Goal: Task Accomplishment & Management: Complete application form

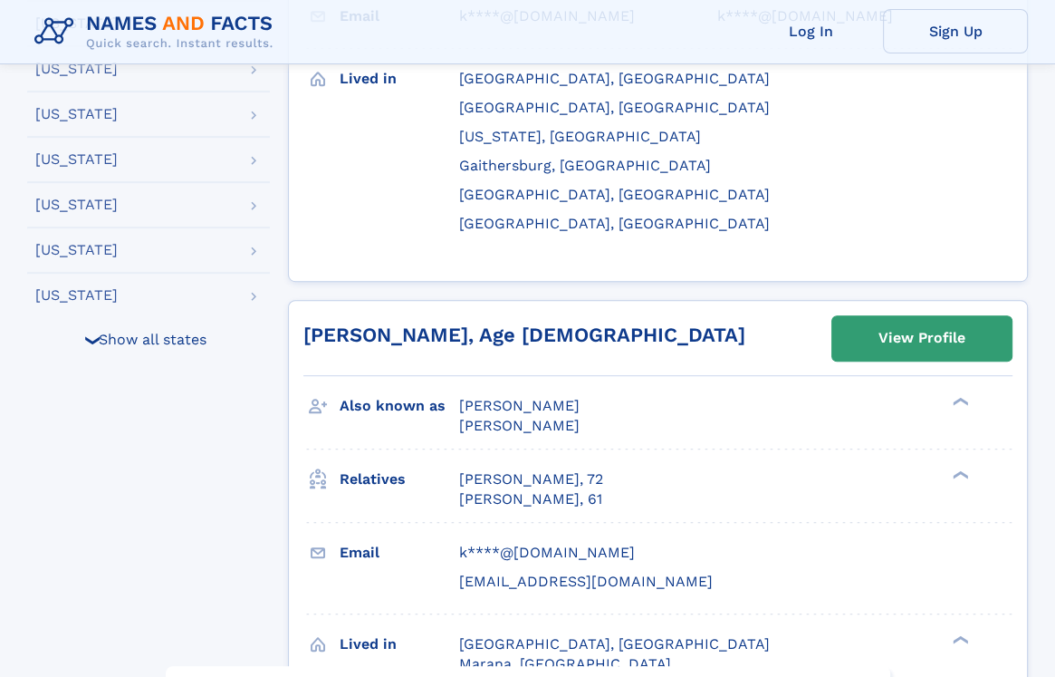
scroll to position [696, 0]
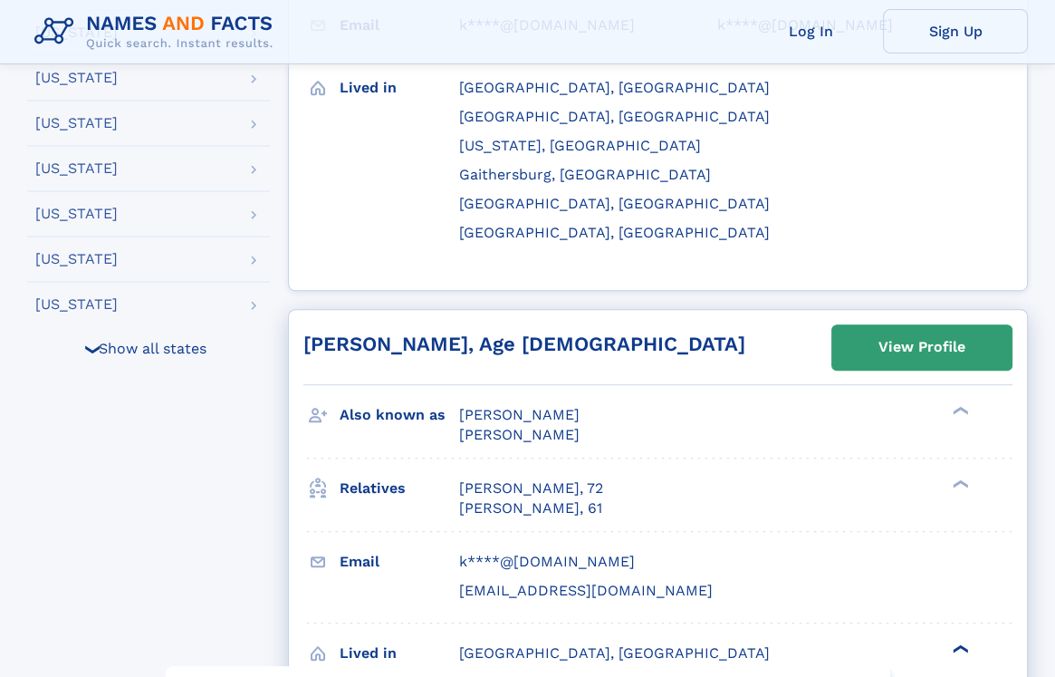
click at [957, 643] on div "❯" at bounding box center [959, 649] width 22 height 12
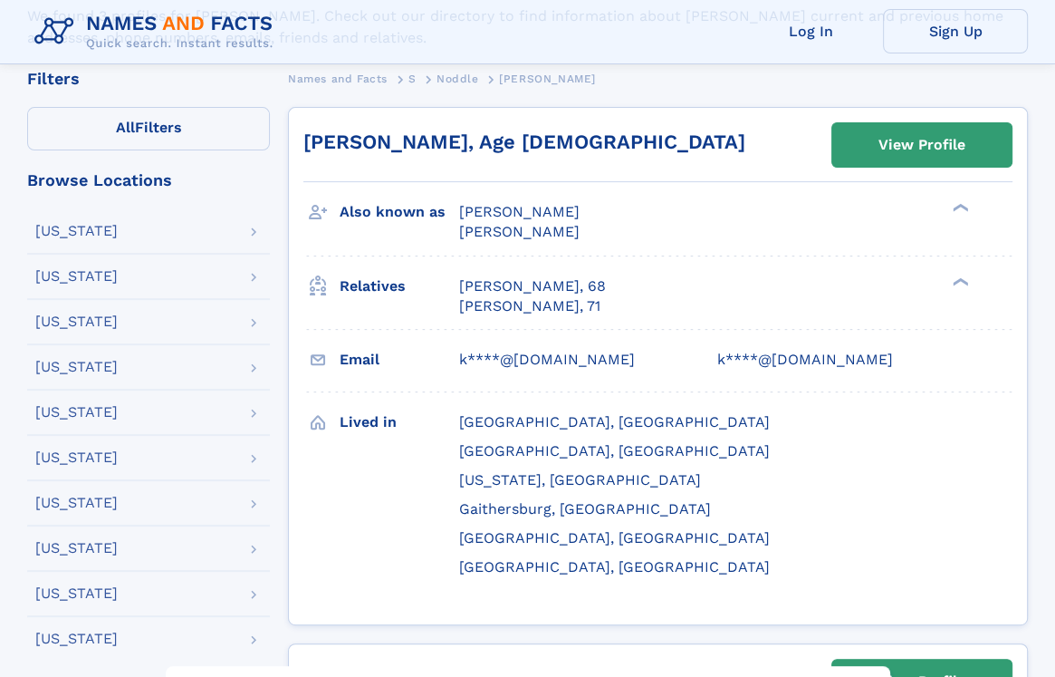
scroll to position [394, 0]
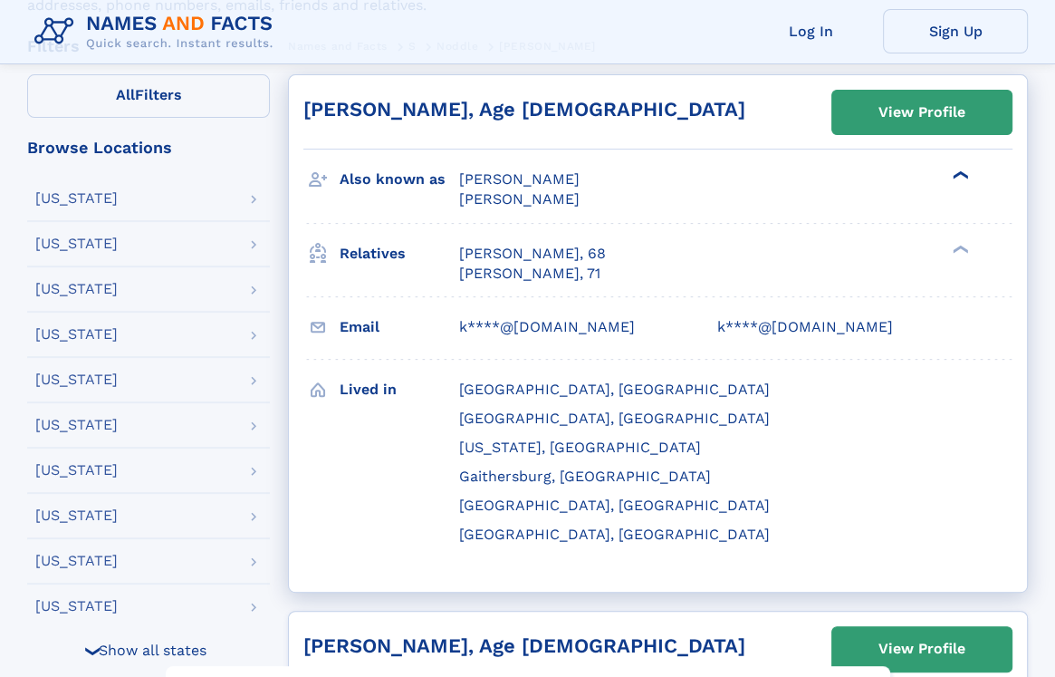
click at [954, 168] on div "❯" at bounding box center [966, 175] width 24 height 22
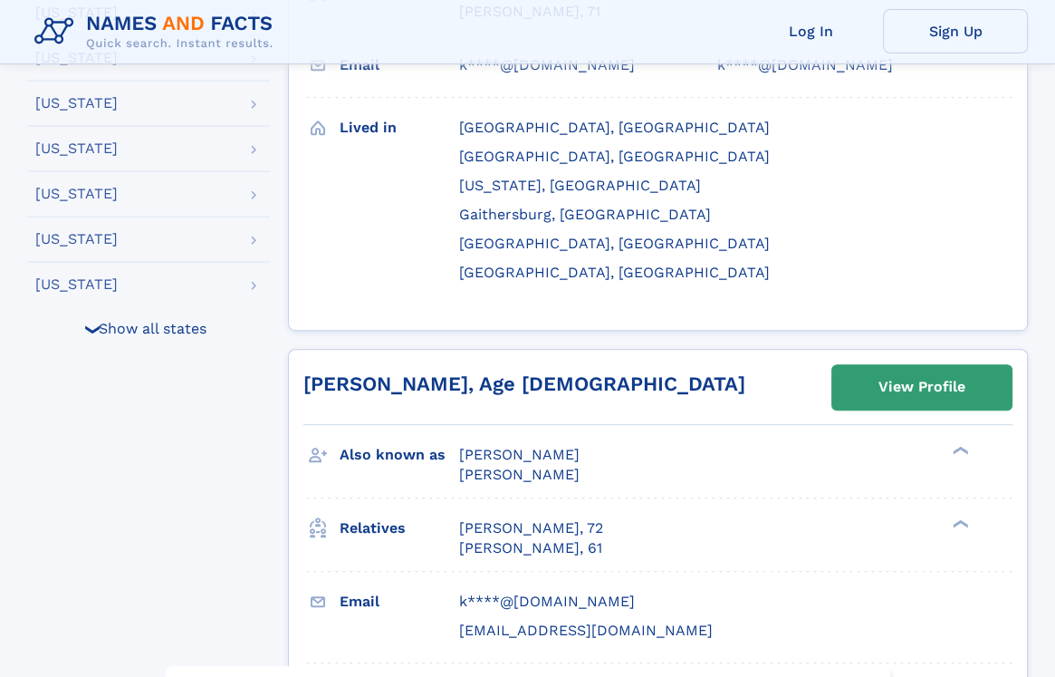
scroll to position [720, 0]
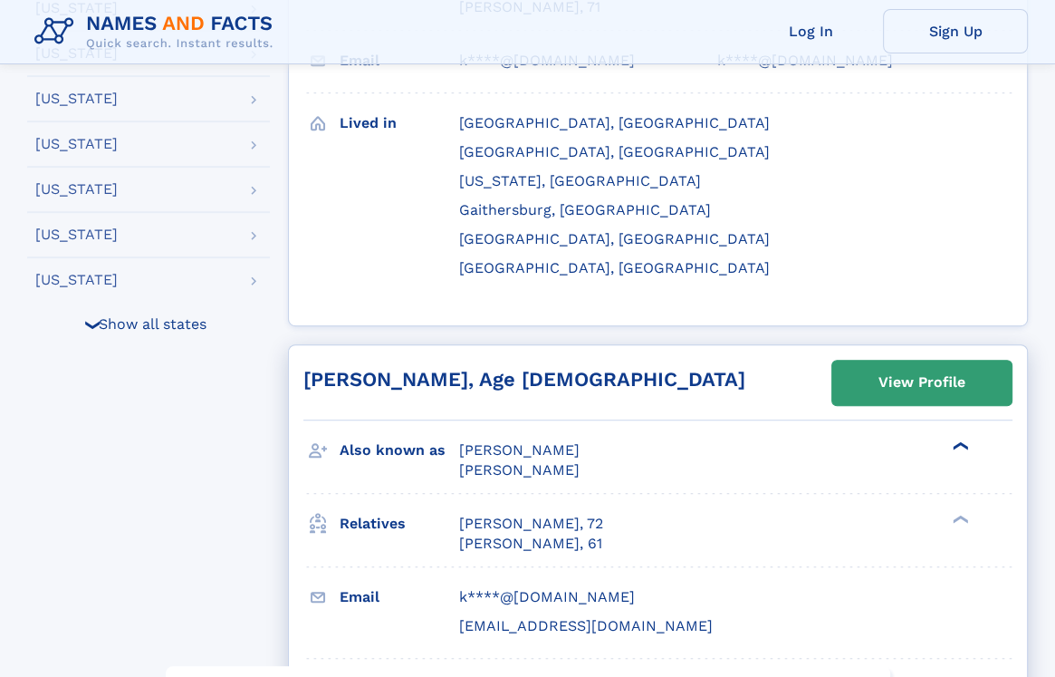
click at [962, 435] on div "❯" at bounding box center [966, 446] width 24 height 22
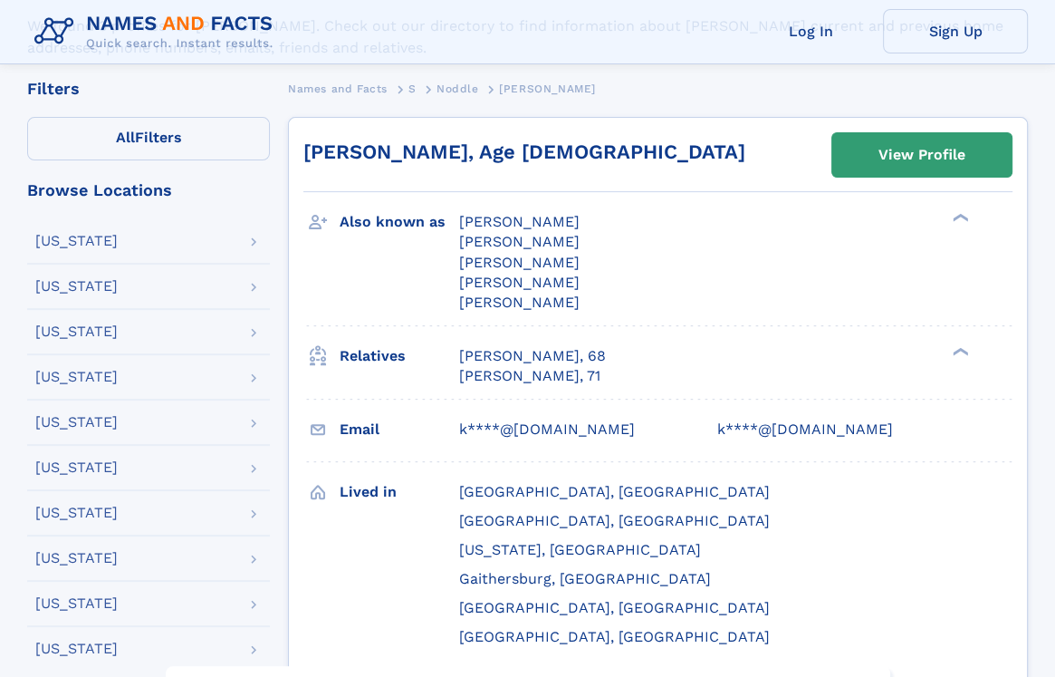
scroll to position [285, 0]
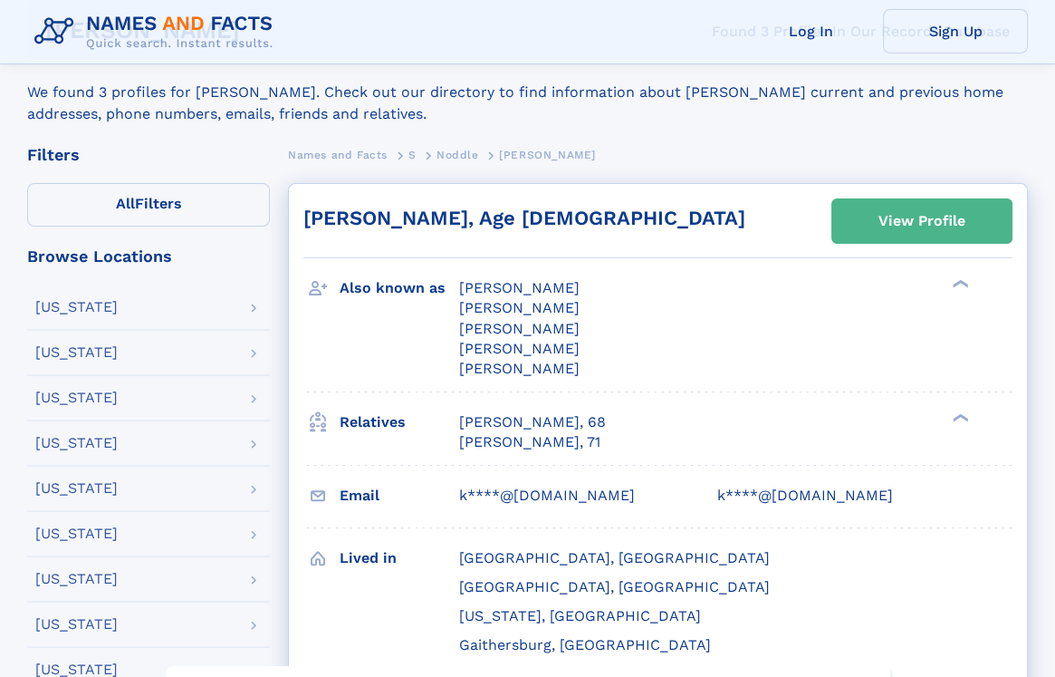
click at [870, 226] on link "View Profile" at bounding box center [921, 220] width 179 height 43
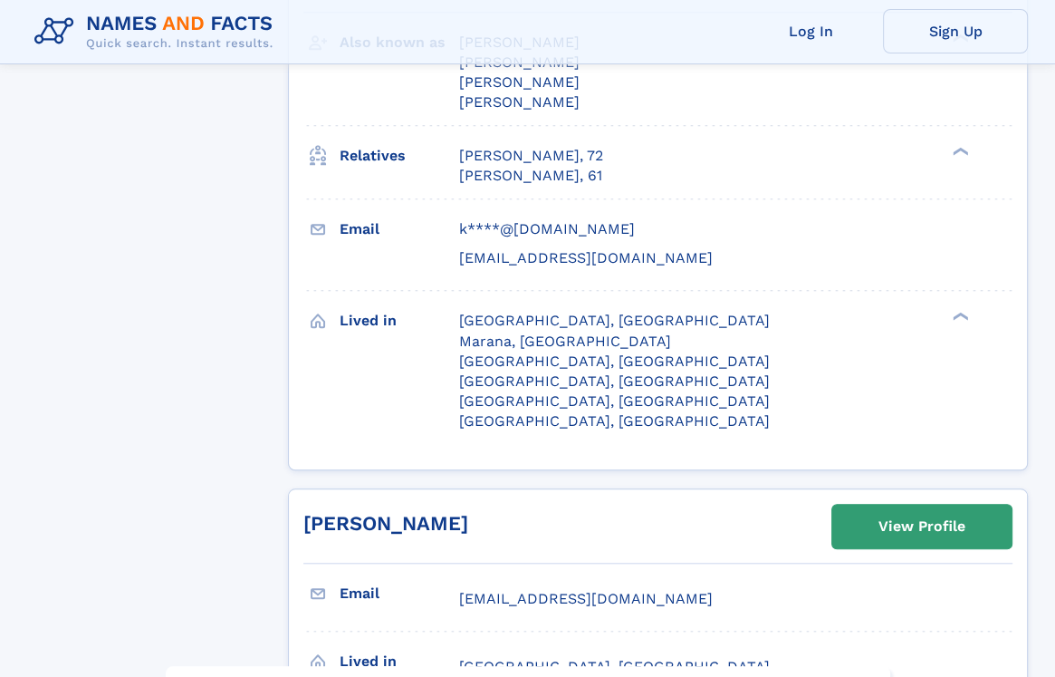
scroll to position [1121, 0]
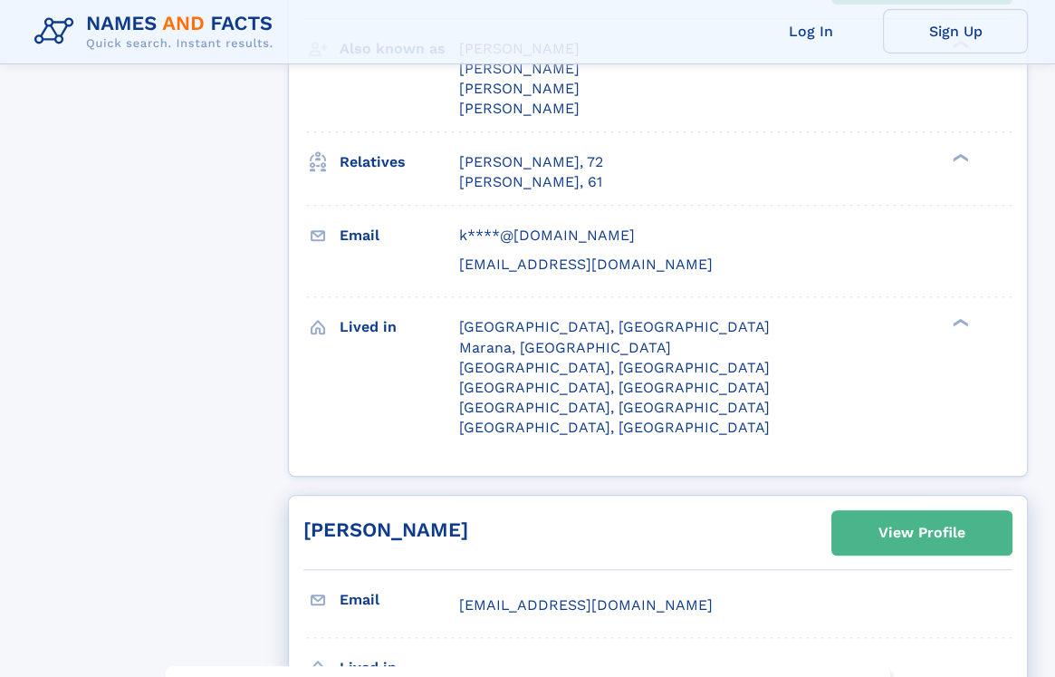
click at [913, 512] on div "View Profile" at bounding box center [922, 533] width 87 height 42
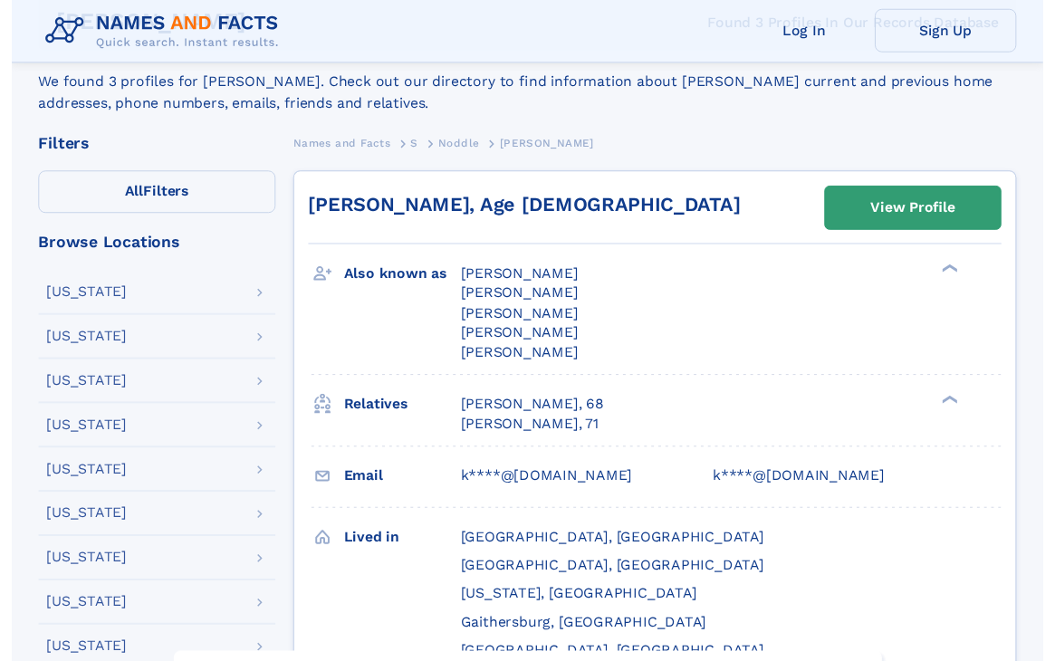
scroll to position [290, 0]
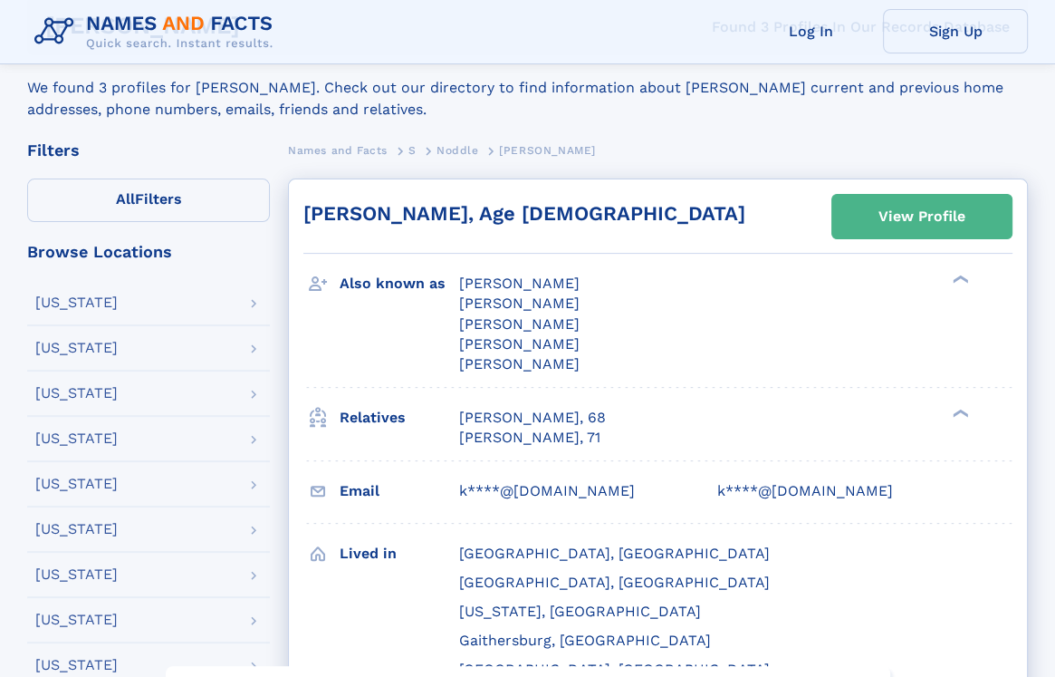
click at [928, 226] on div "View Profile" at bounding box center [922, 217] width 87 height 42
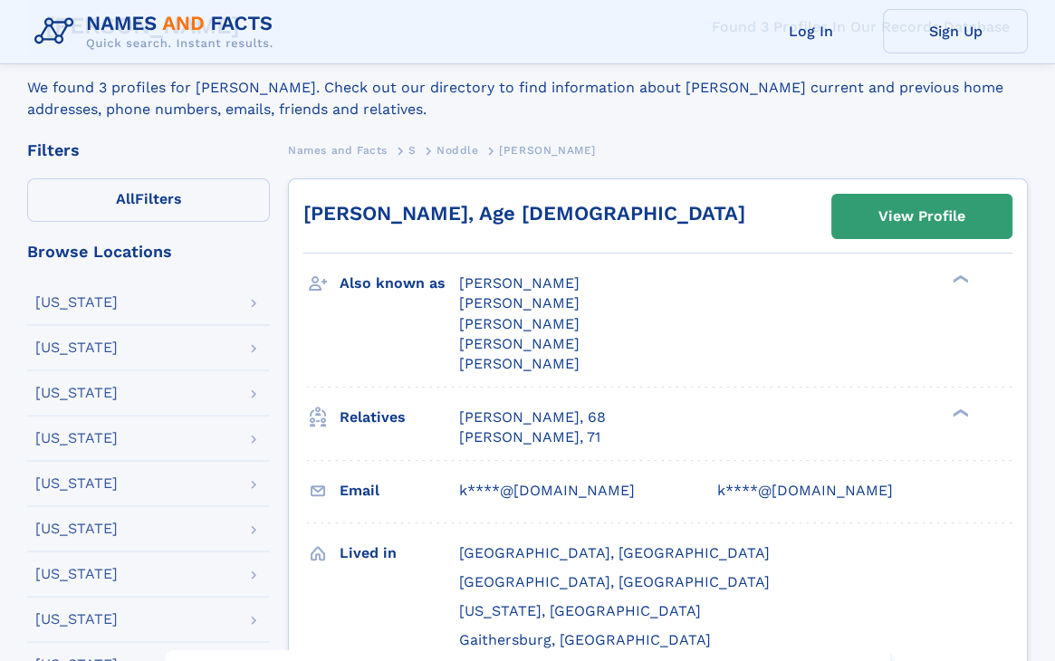
click at [594, 167] on div "Names and Facts S Noddle Kim" at bounding box center [658, 149] width 740 height 58
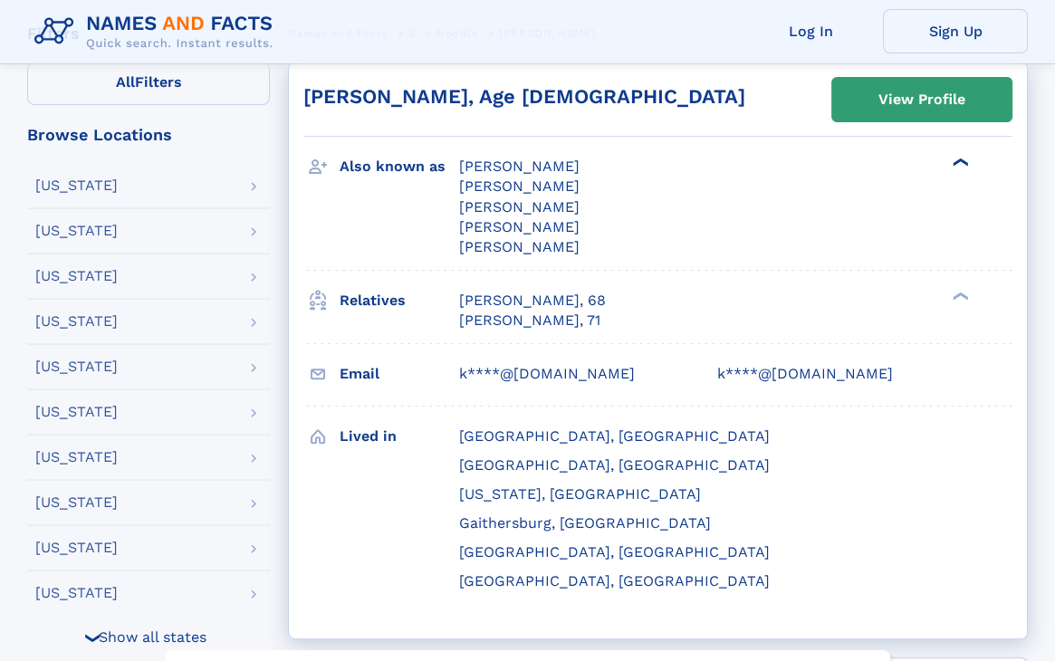
scroll to position [404, 0]
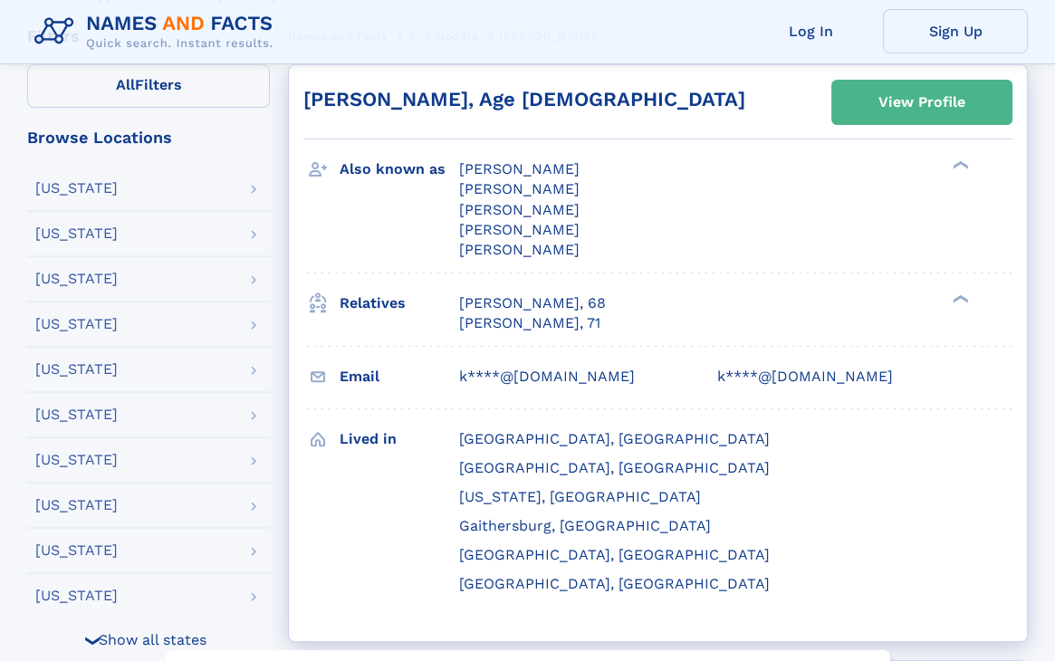
click at [907, 115] on div "View Profile" at bounding box center [922, 103] width 87 height 42
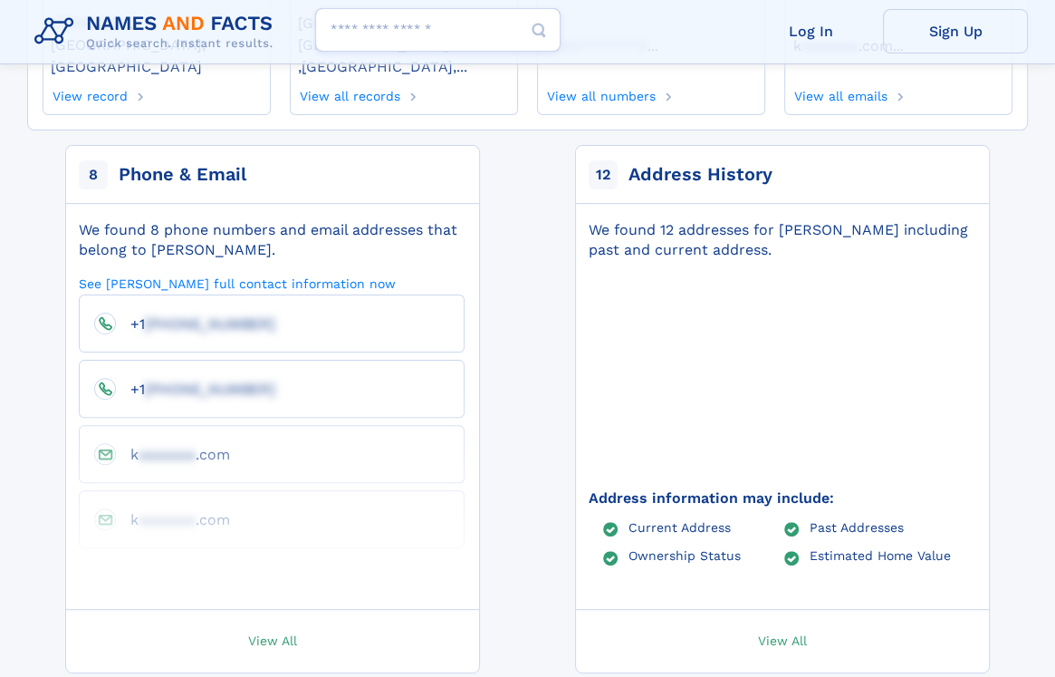
scroll to position [287, 0]
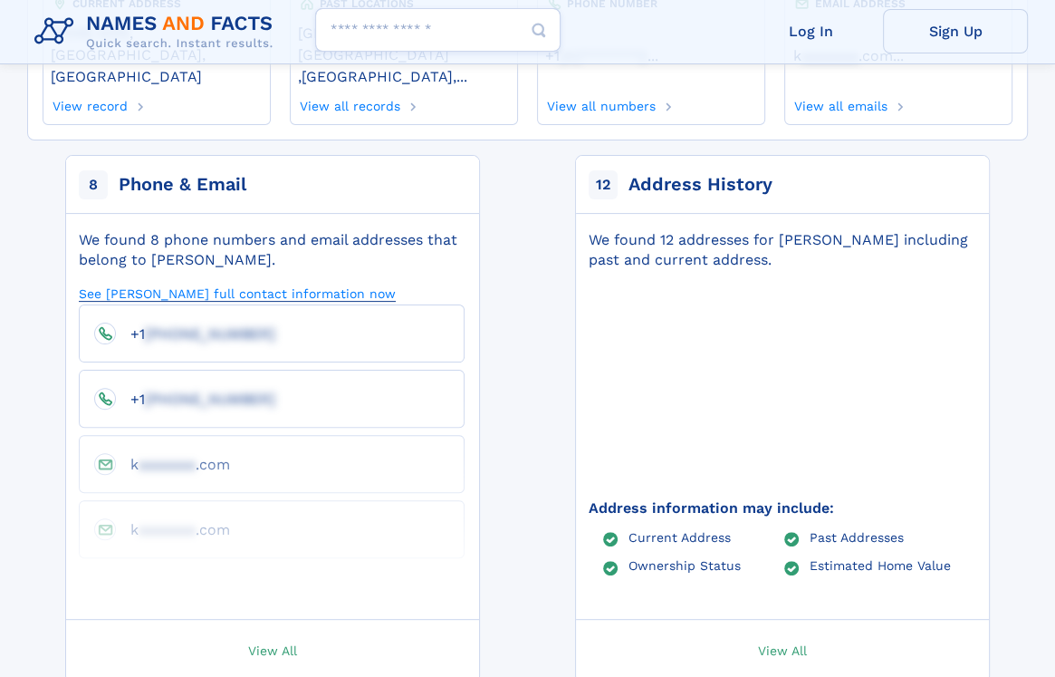
click at [127, 284] on link "See [PERSON_NAME] full contact information now" at bounding box center [237, 292] width 317 height 17
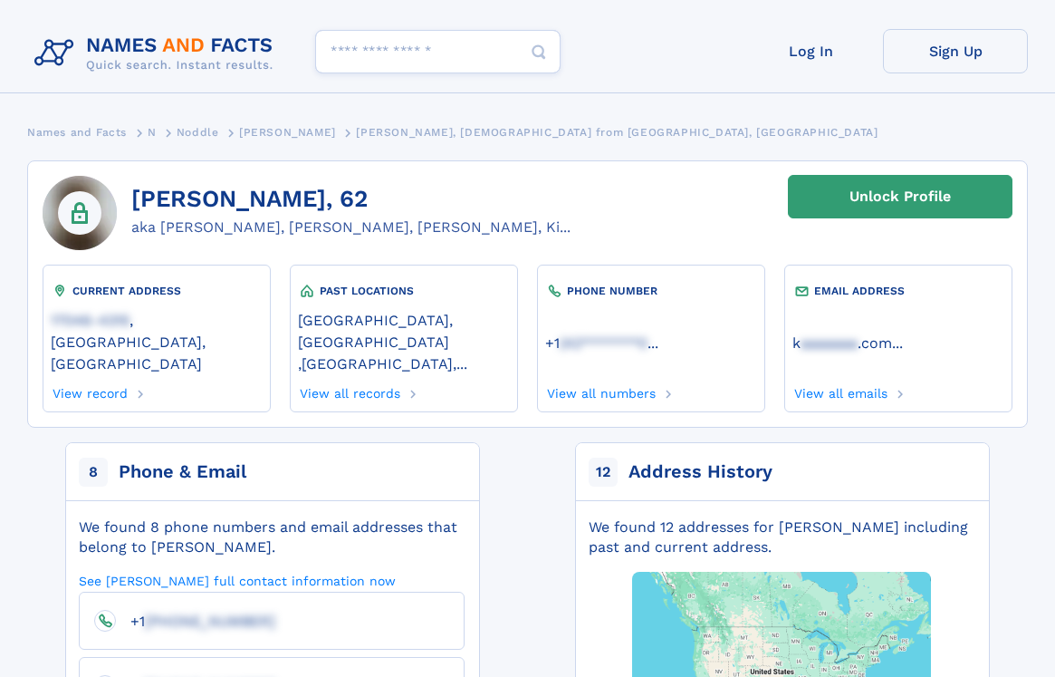
scroll to position [287, 0]
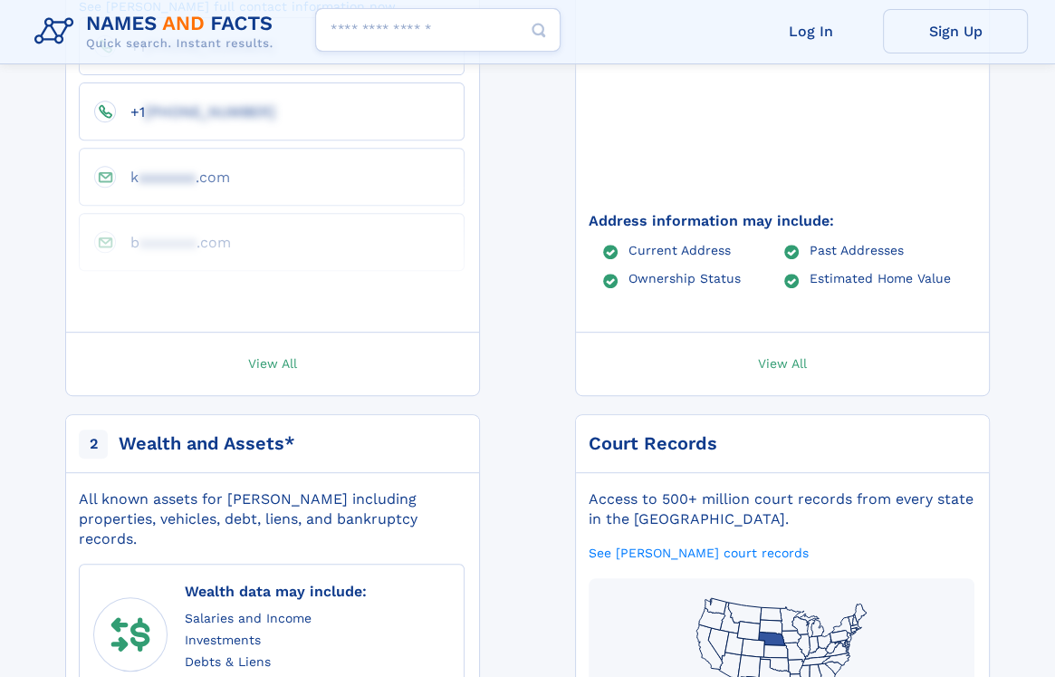
scroll to position [580, 0]
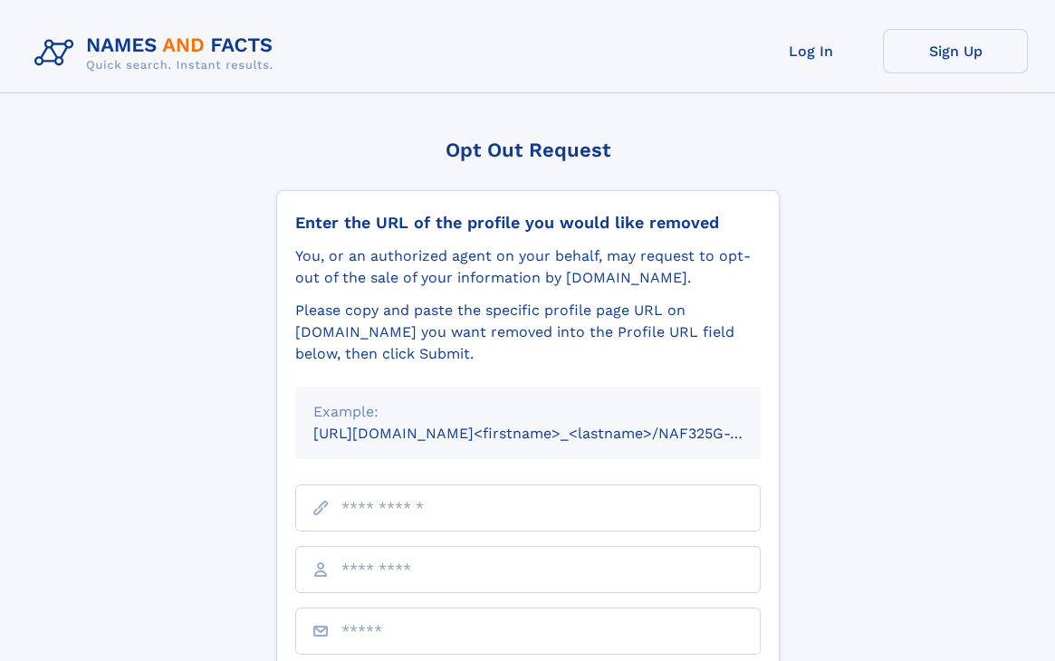
click at [445, 503] on input "text" at bounding box center [528, 508] width 466 height 47
paste input "**********"
type input "**********"
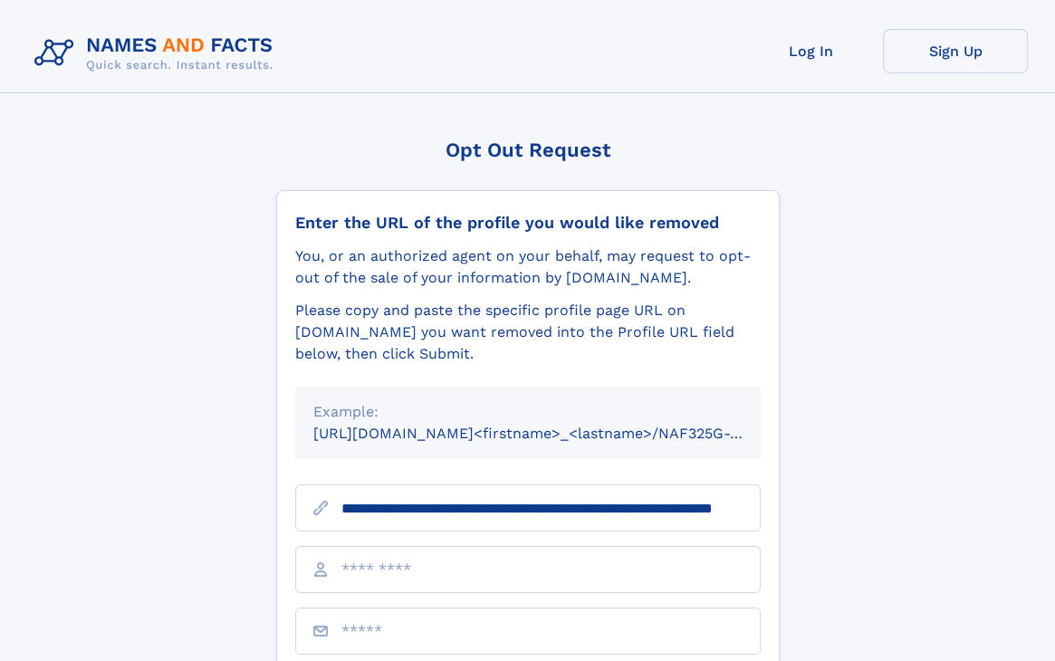
click at [220, 540] on div "Opt Out Request Enter the URL of the profile you would like removed You, or an …" at bounding box center [527, 520] width 1001 height 763
click at [429, 570] on input "text" at bounding box center [528, 569] width 466 height 47
type input "**********"
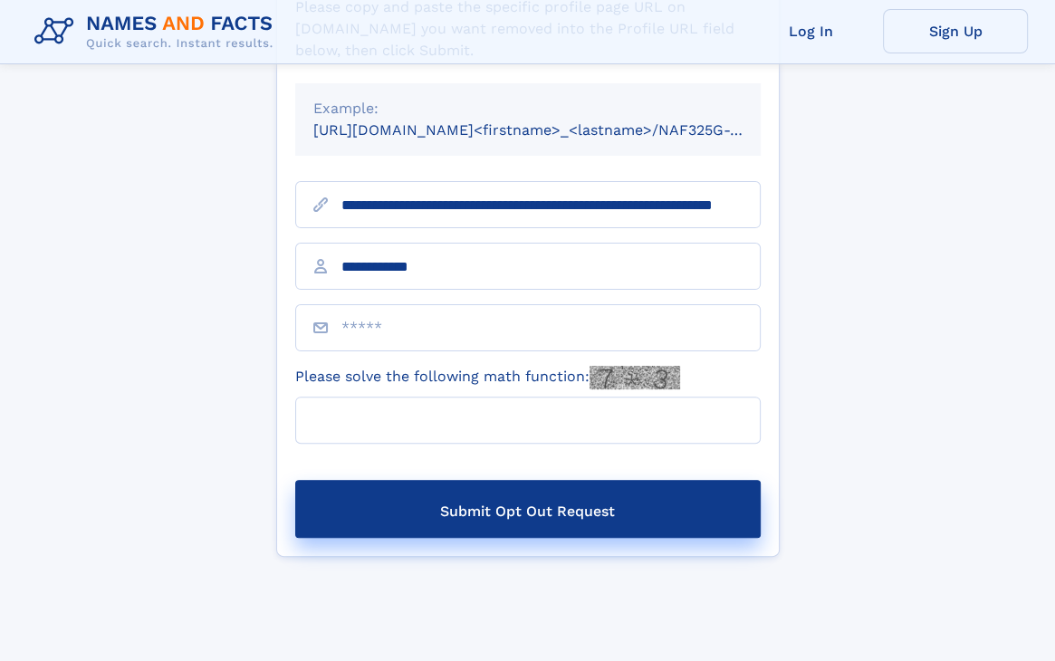
scroll to position [304, 0]
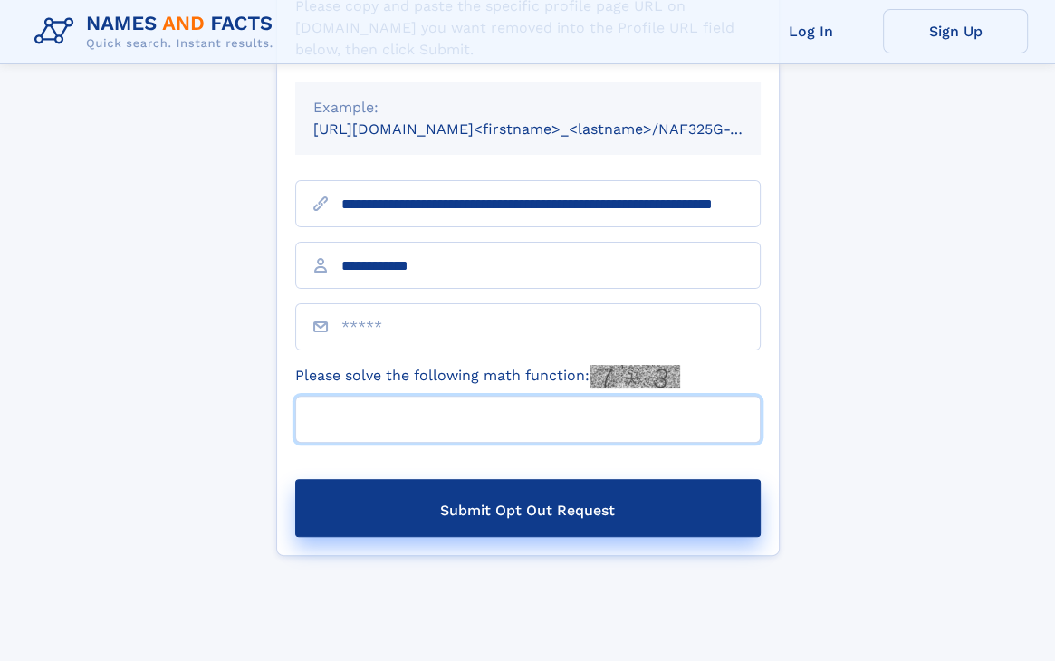
click at [596, 418] on input "Please solve the following math function:" at bounding box center [528, 419] width 466 height 47
type input "**"
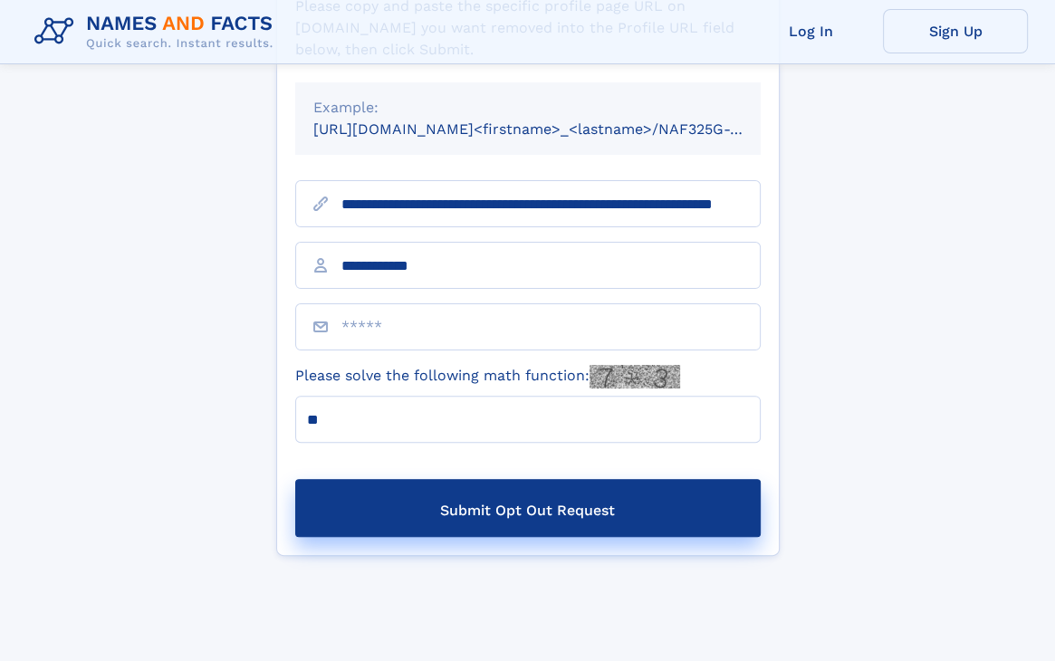
click at [351, 338] on input "email" at bounding box center [528, 326] width 466 height 47
paste input "**********"
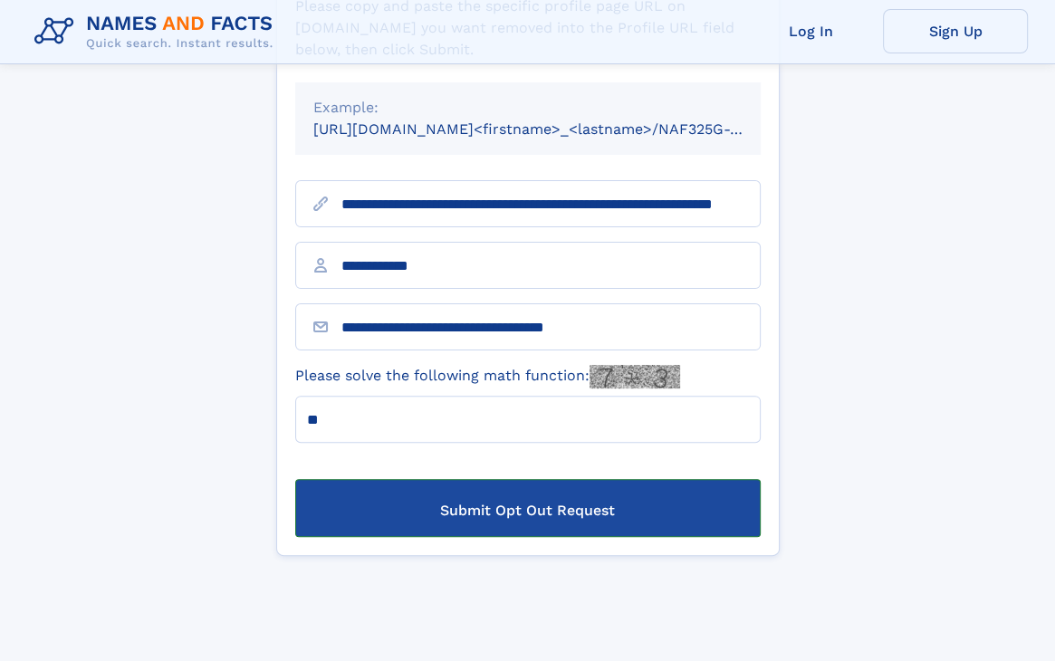
type input "**********"
click at [448, 512] on button "Submit Opt Out Request" at bounding box center [528, 508] width 466 height 58
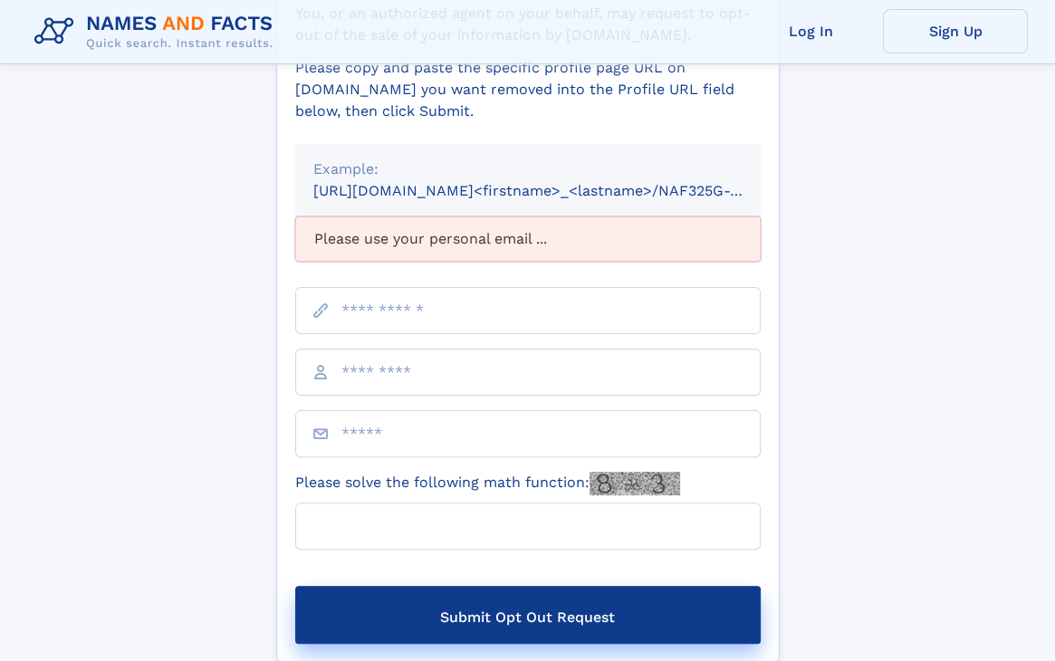
scroll to position [255, 0]
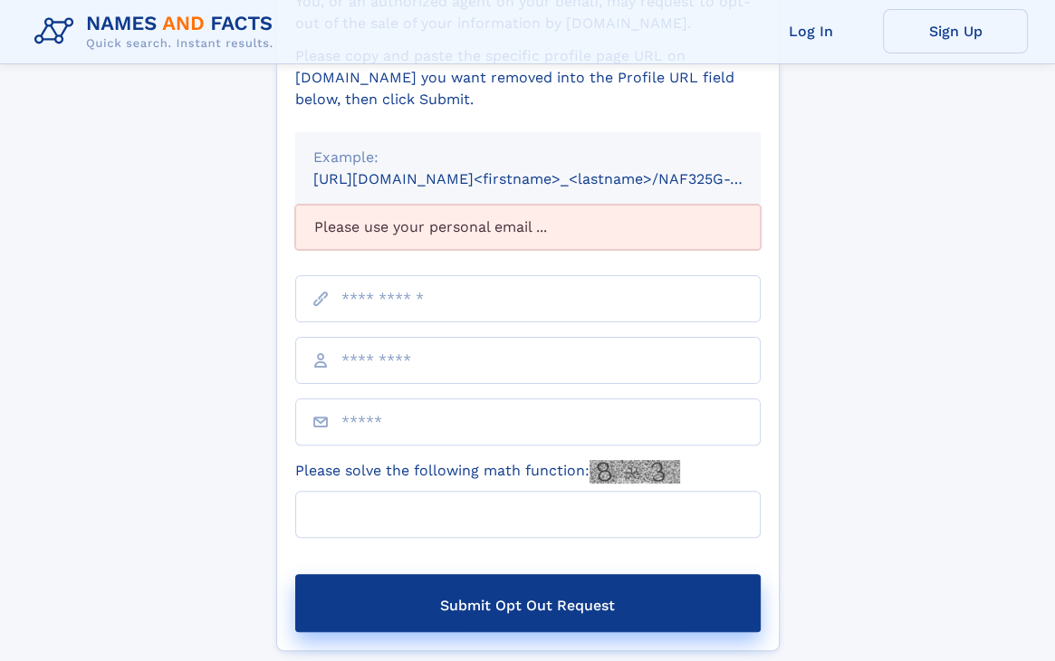
drag, startPoint x: 1054, startPoint y: 312, endPoint x: 1053, endPoint y: 252, distance: 59.8
click at [1053, 252] on div "Opt Out Request Enter the URL of the profile you would like removed You, or an …" at bounding box center [527, 288] width 1055 height 808
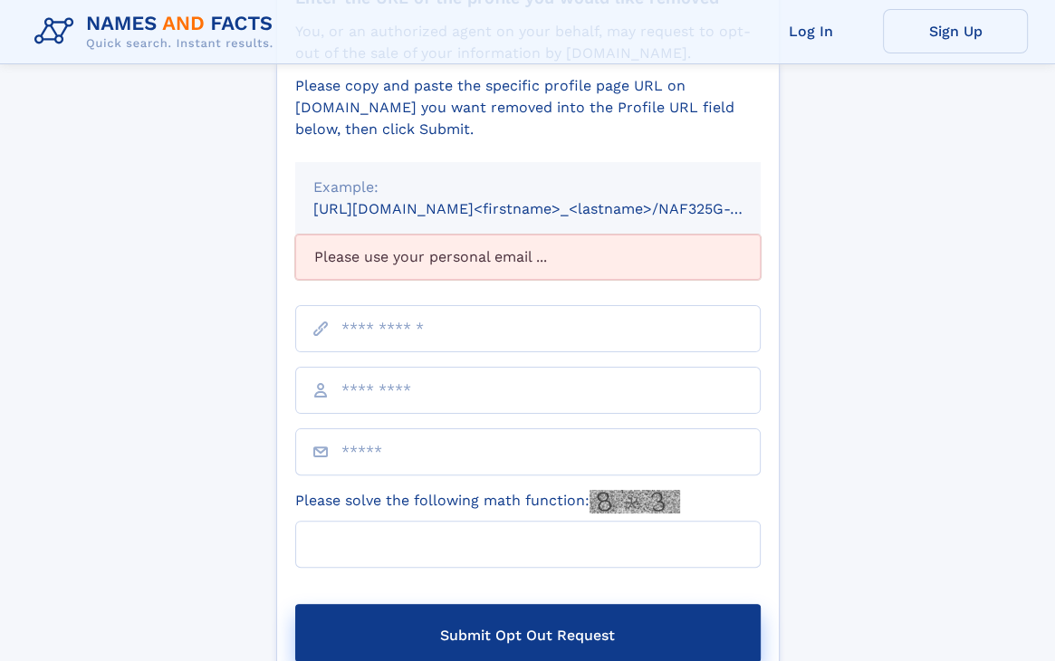
scroll to position [250, 0]
